Goal: Download file/media

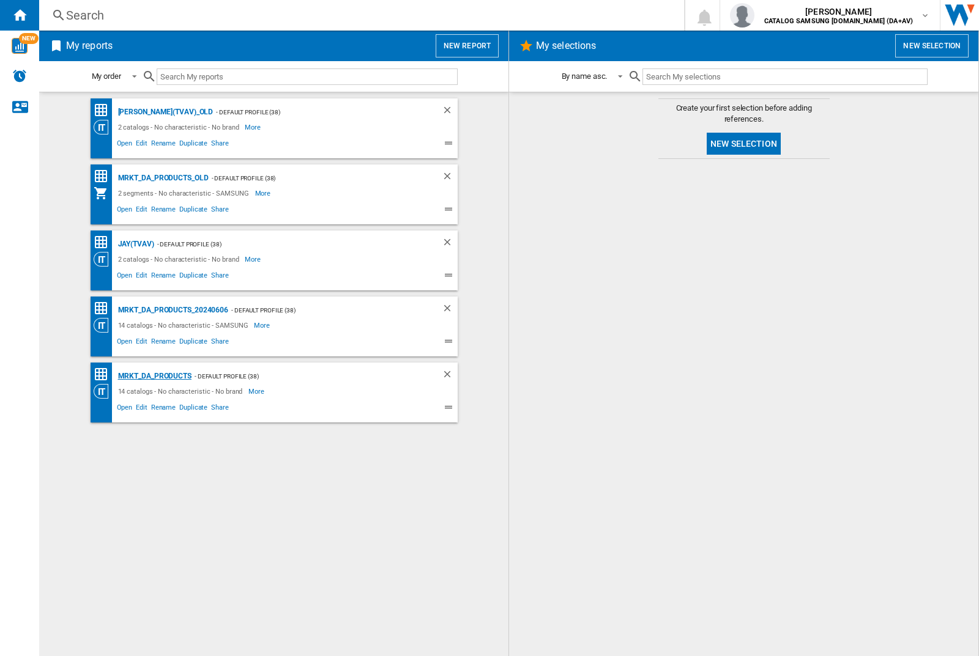
click at [154, 376] on div "MRKT_DA_PRODUCTS" at bounding box center [153, 376] width 76 height 15
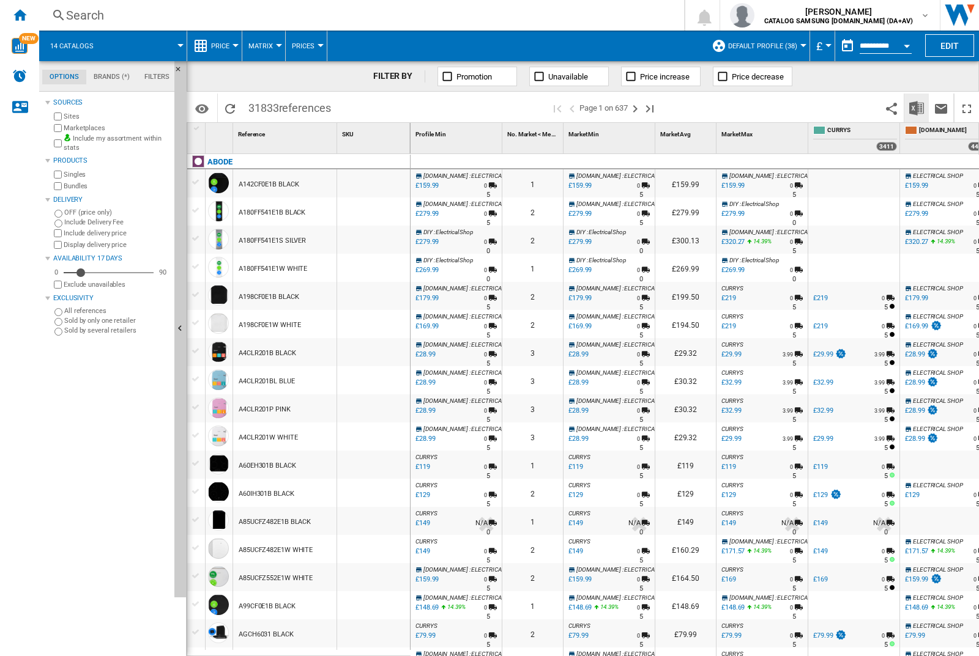
click at [916, 107] on img "Download in Excel" at bounding box center [916, 108] width 15 height 15
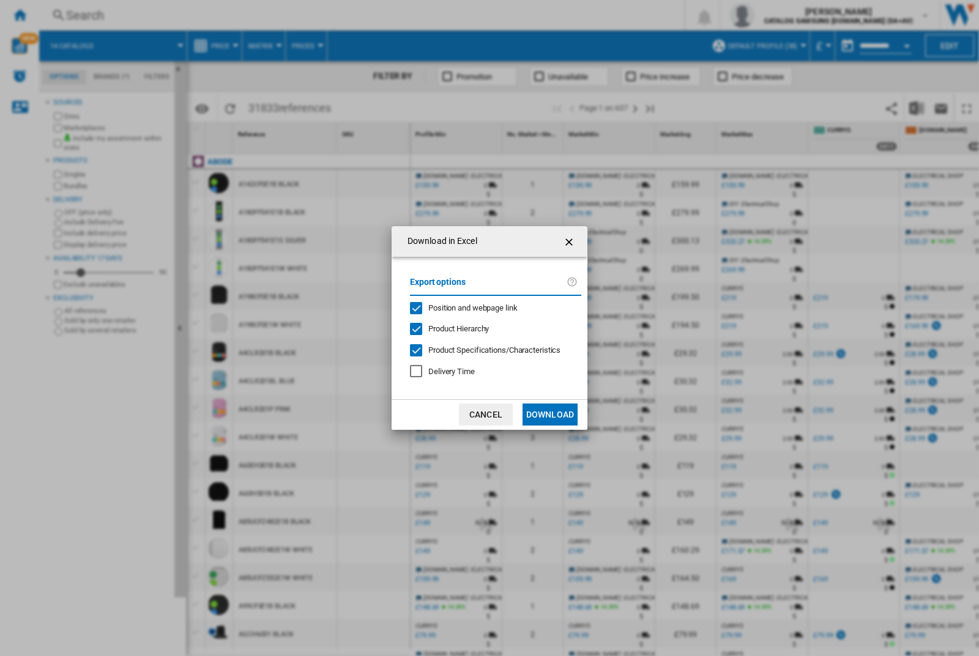
click at [464, 307] on span "Position and webpage link" at bounding box center [472, 307] width 89 height 9
click at [550, 415] on button "Download" at bounding box center [549, 415] width 55 height 22
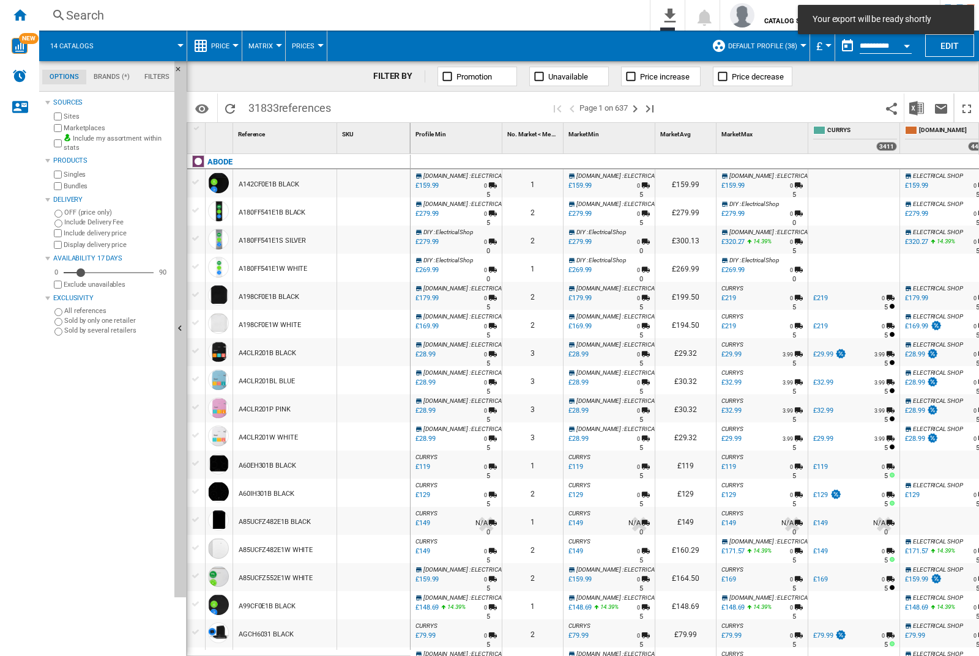
click at [377, 181] on div at bounding box center [373, 183] width 73 height 28
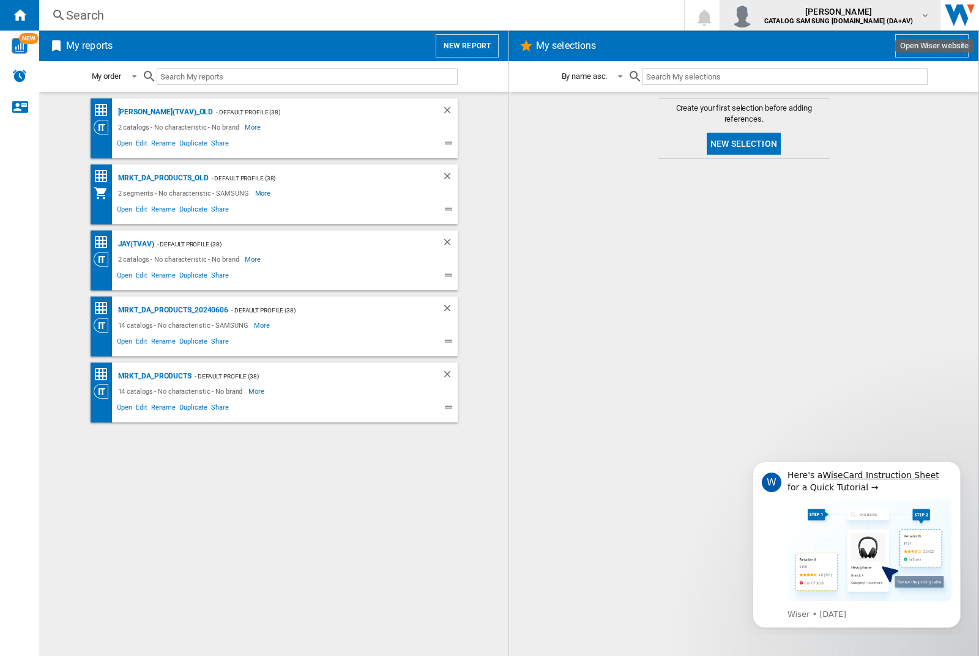
click at [754, 15] on img "button" at bounding box center [742, 15] width 24 height 24
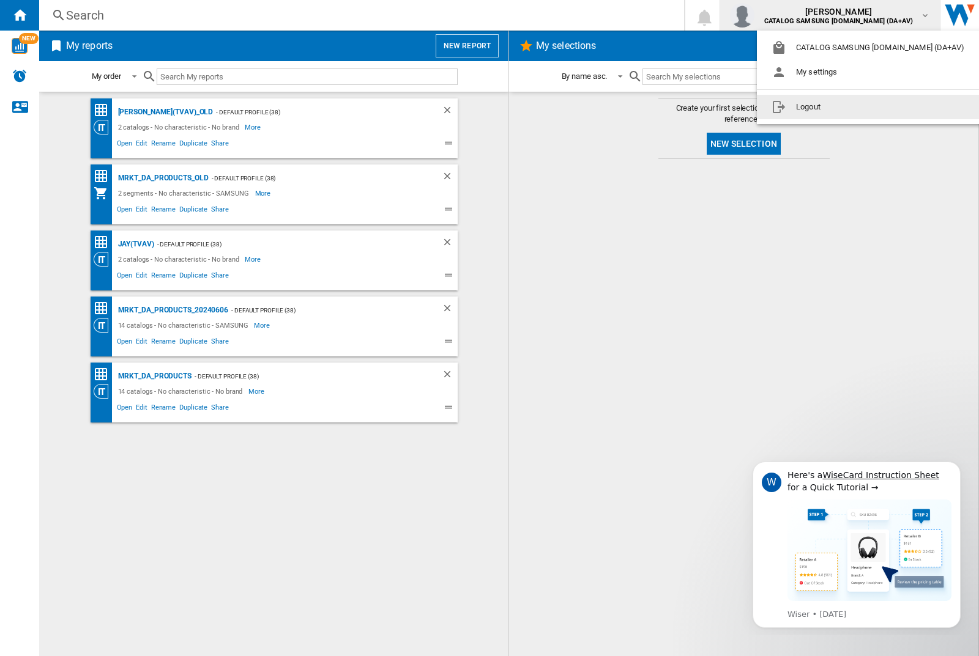
click at [851, 107] on button "Logout" at bounding box center [870, 107] width 227 height 24
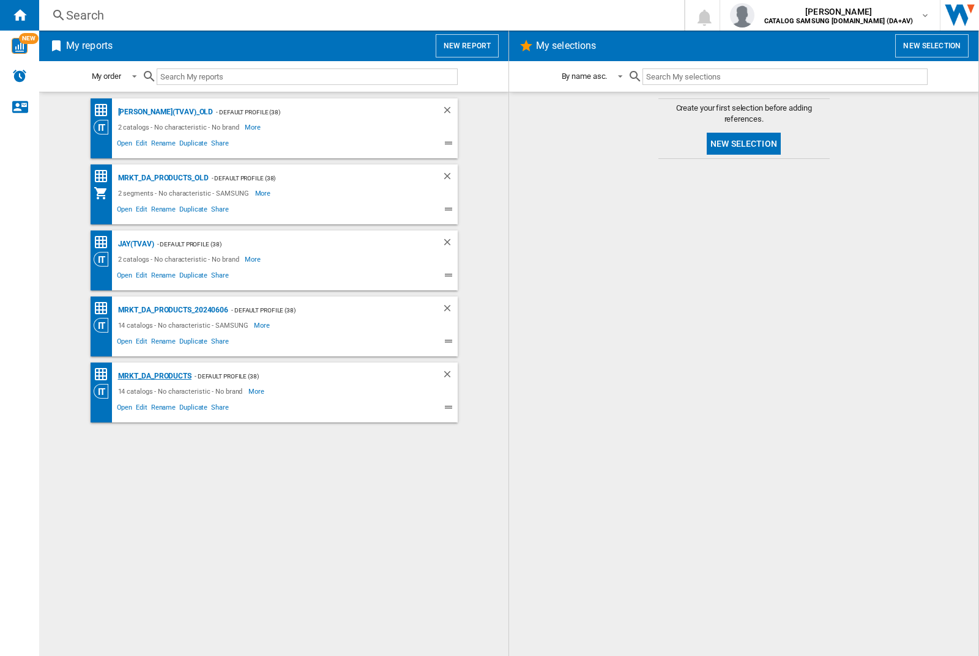
click at [154, 376] on div "MRKT_DA_PRODUCTS" at bounding box center [153, 376] width 76 height 15
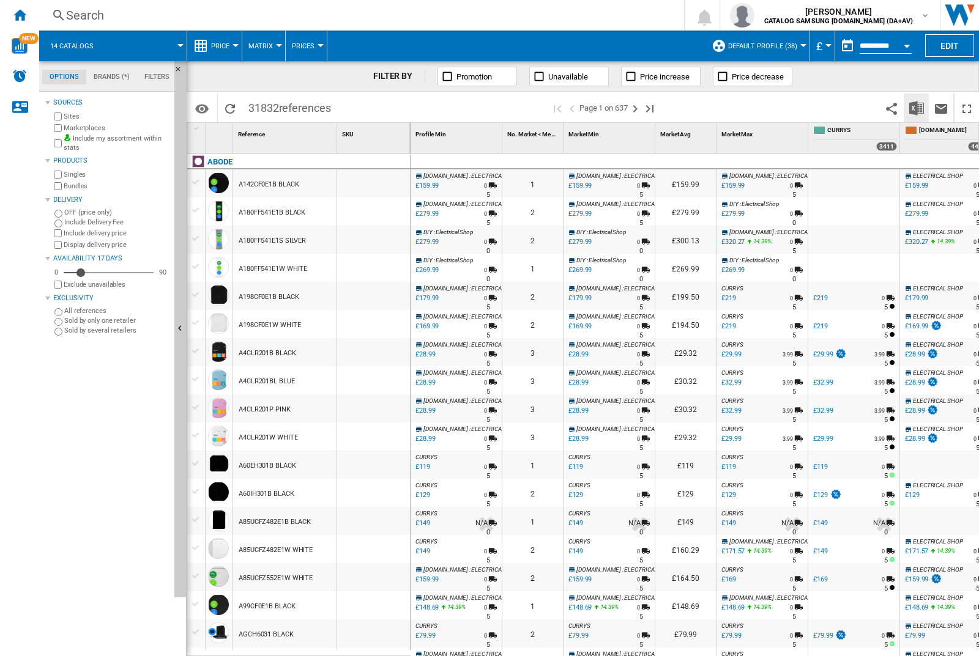
click at [916, 107] on img "Download in Excel" at bounding box center [916, 108] width 15 height 15
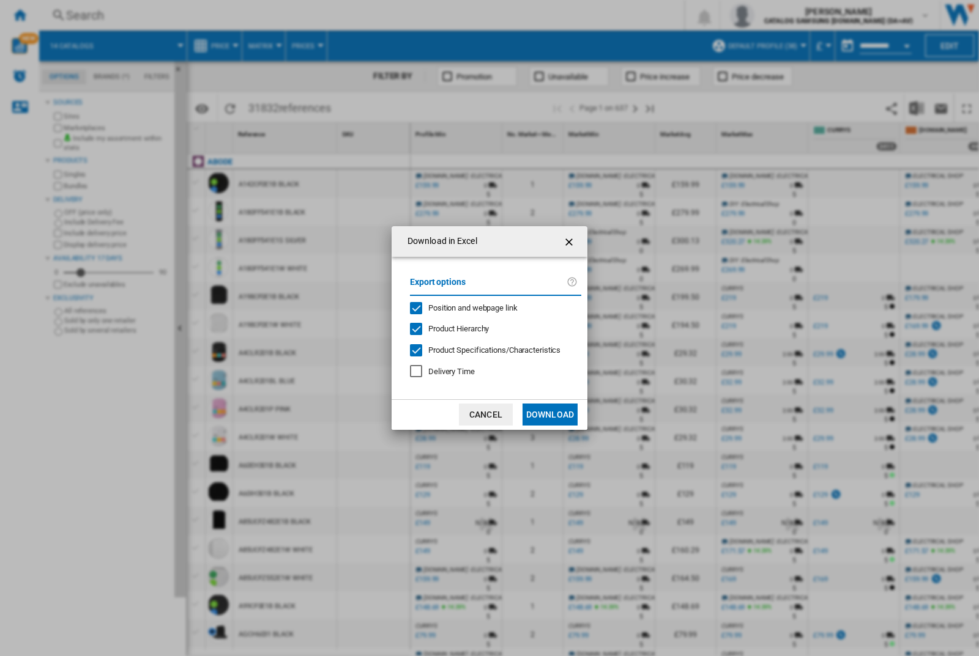
click at [464, 307] on span "Position and webpage link" at bounding box center [472, 307] width 89 height 9
click at [550, 415] on button "Download" at bounding box center [549, 415] width 55 height 22
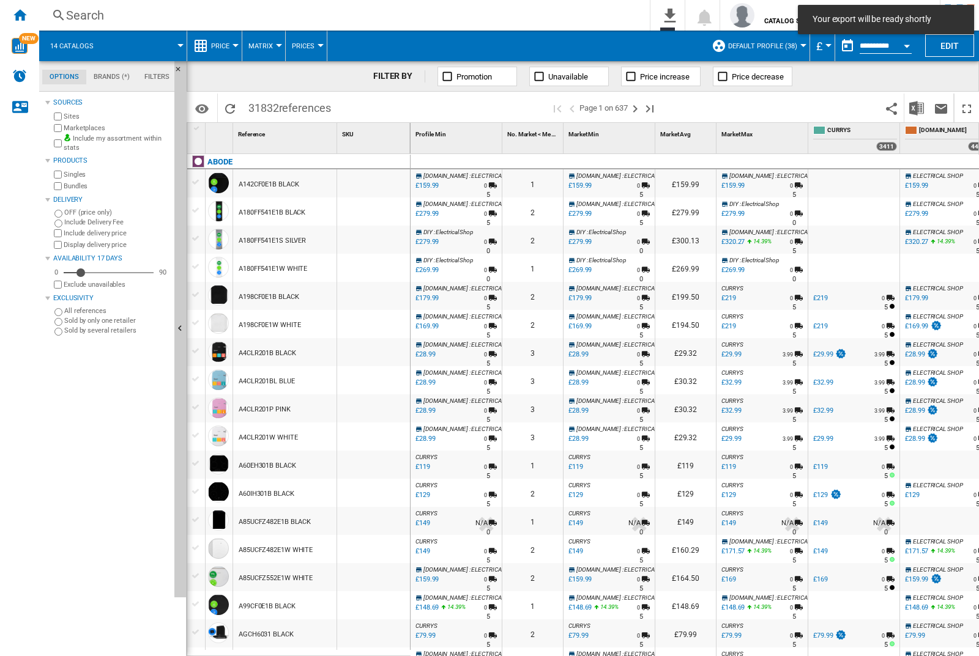
click at [377, 181] on div at bounding box center [373, 183] width 73 height 28
